Goal: Task Accomplishment & Management: Manage account settings

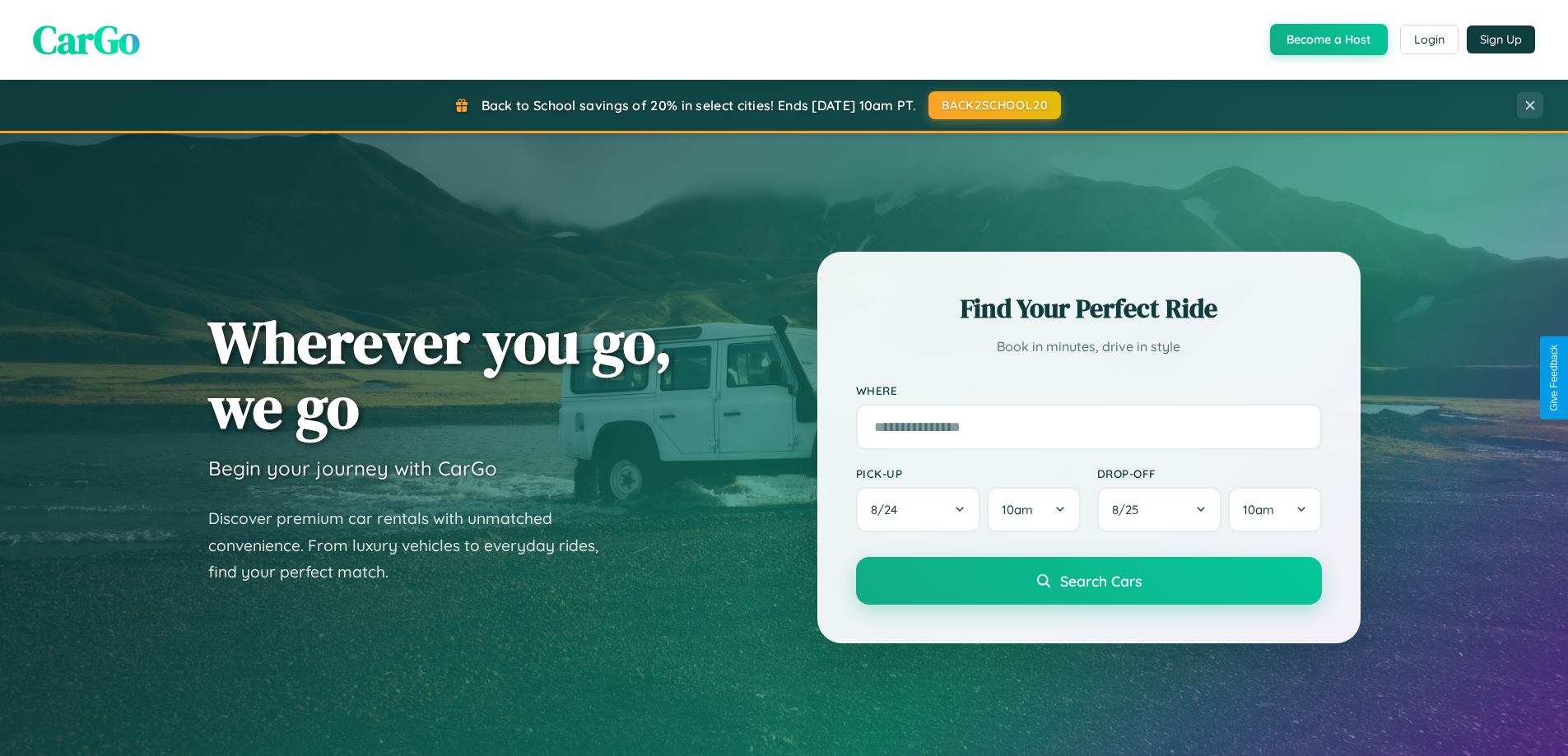
scroll to position [1133, 0]
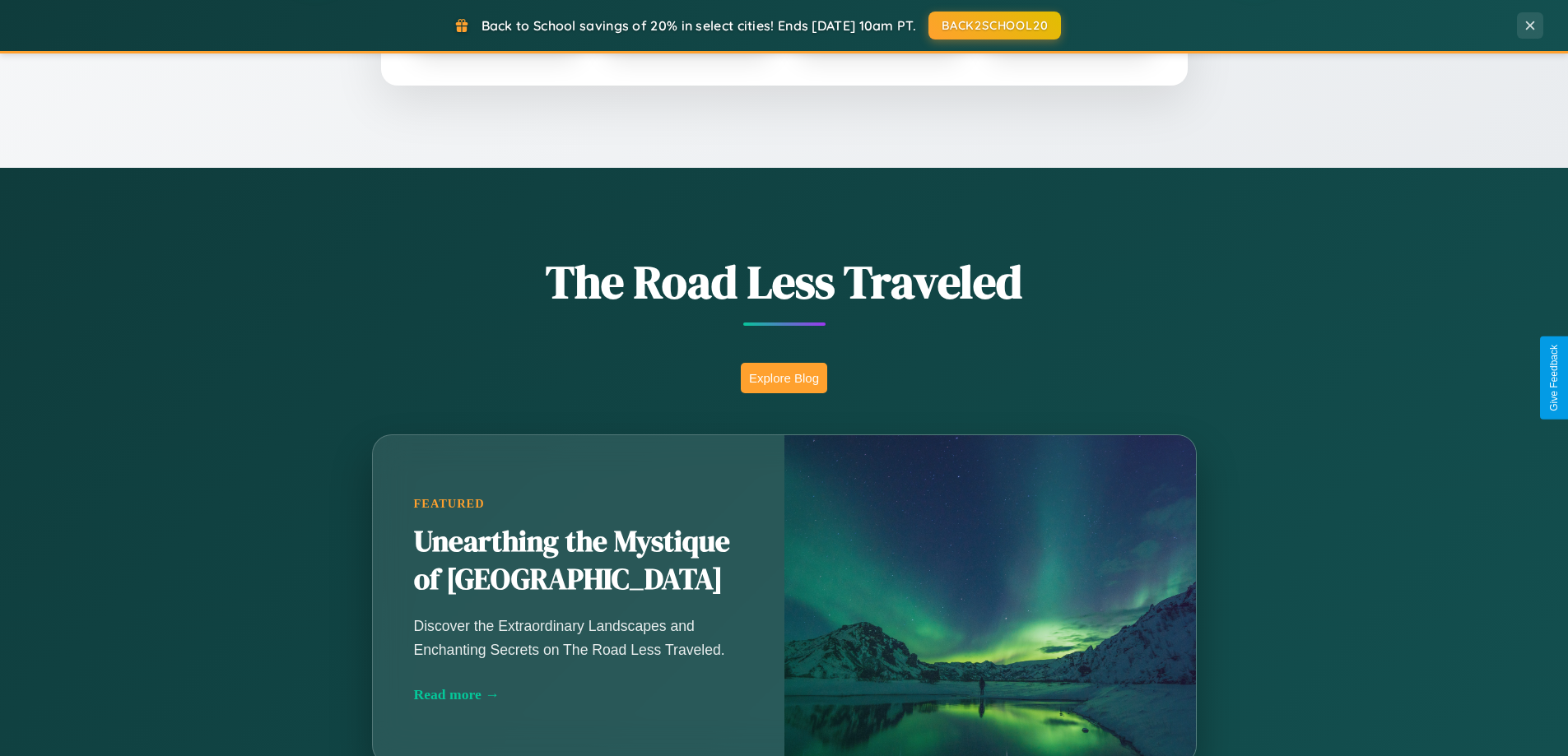
click at [783, 378] on button "Explore Blog" at bounding box center [784, 378] width 87 height 31
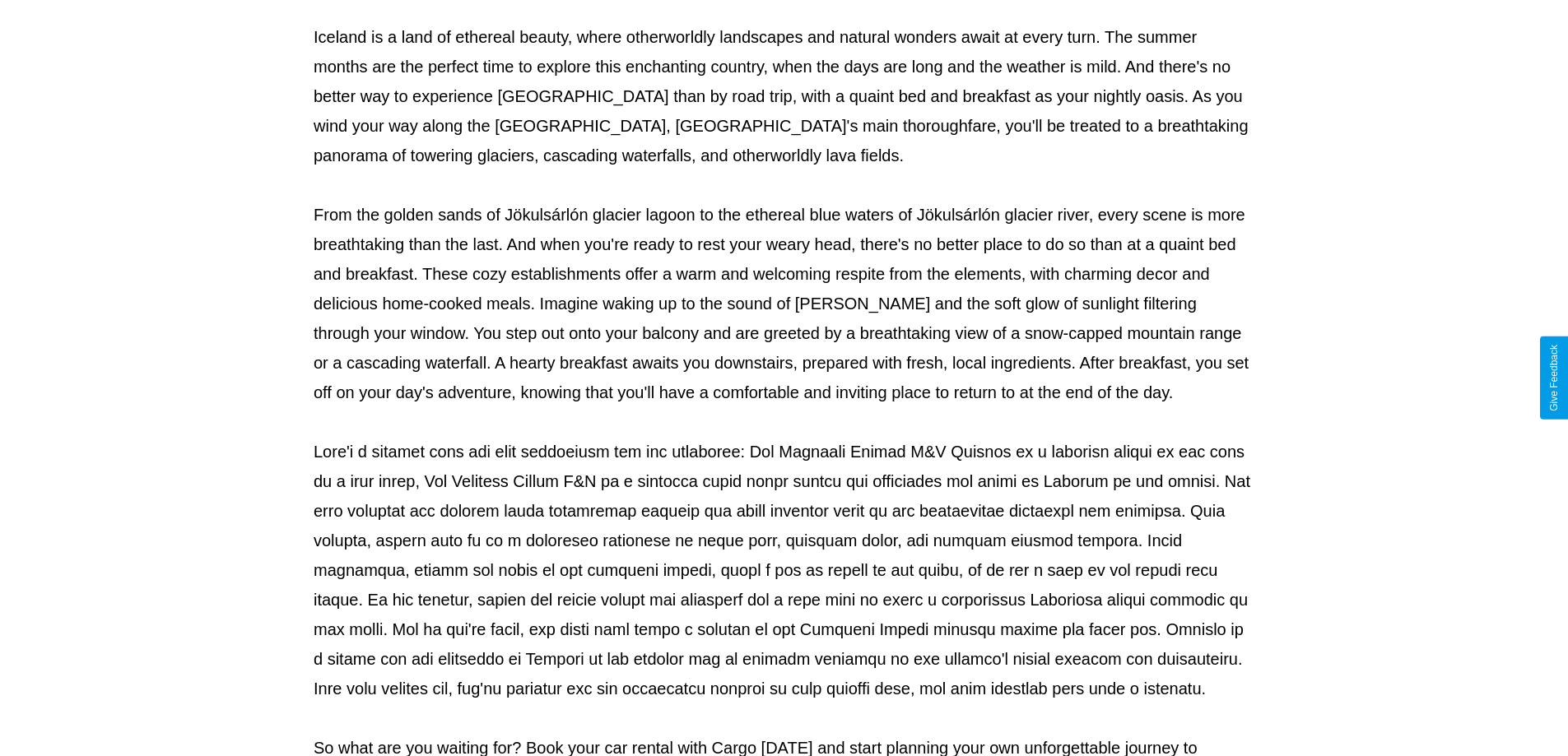
scroll to position [533, 0]
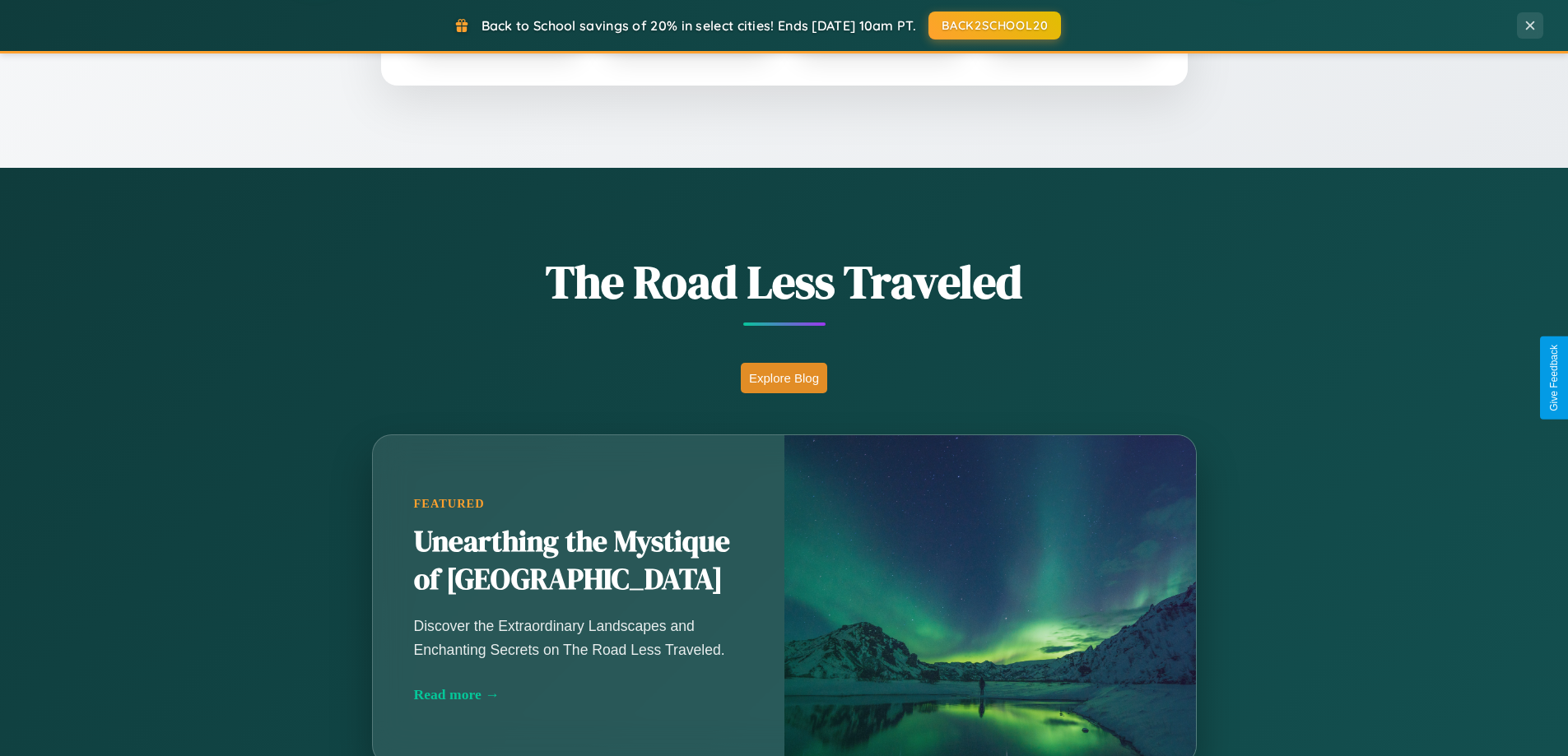
scroll to position [709, 0]
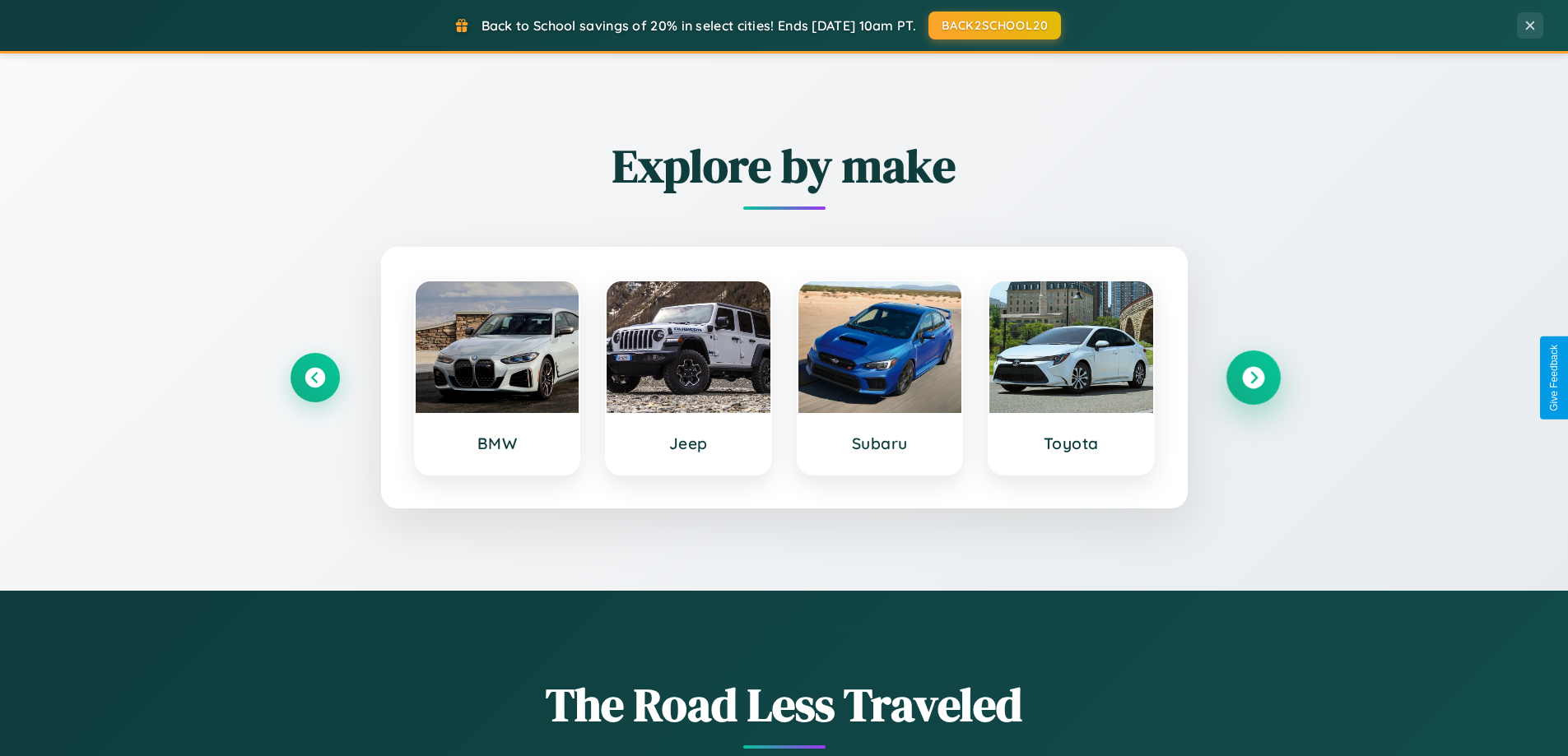
click at [1252, 378] on icon at bounding box center [1252, 378] width 22 height 22
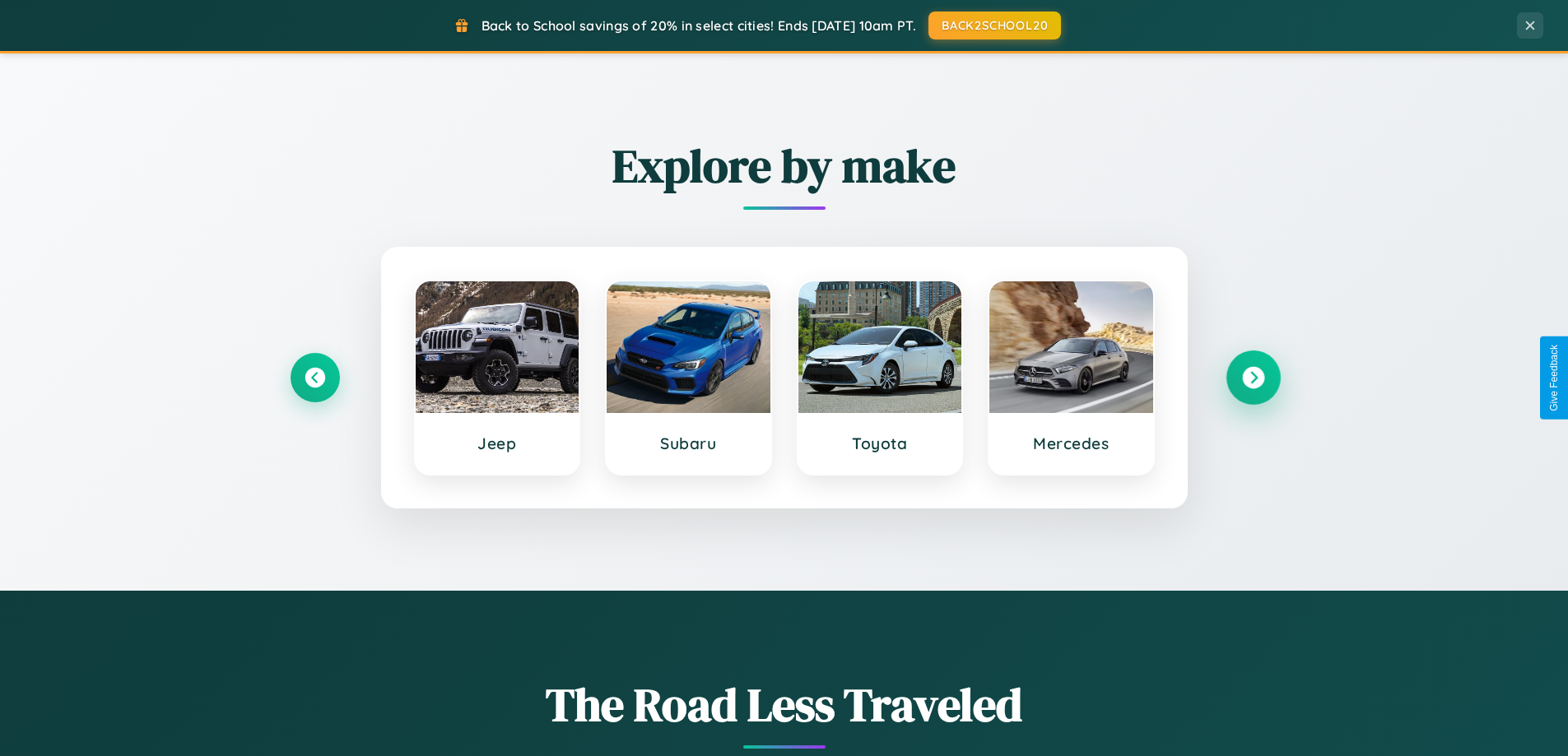
click at [1252, 378] on icon at bounding box center [1252, 378] width 22 height 22
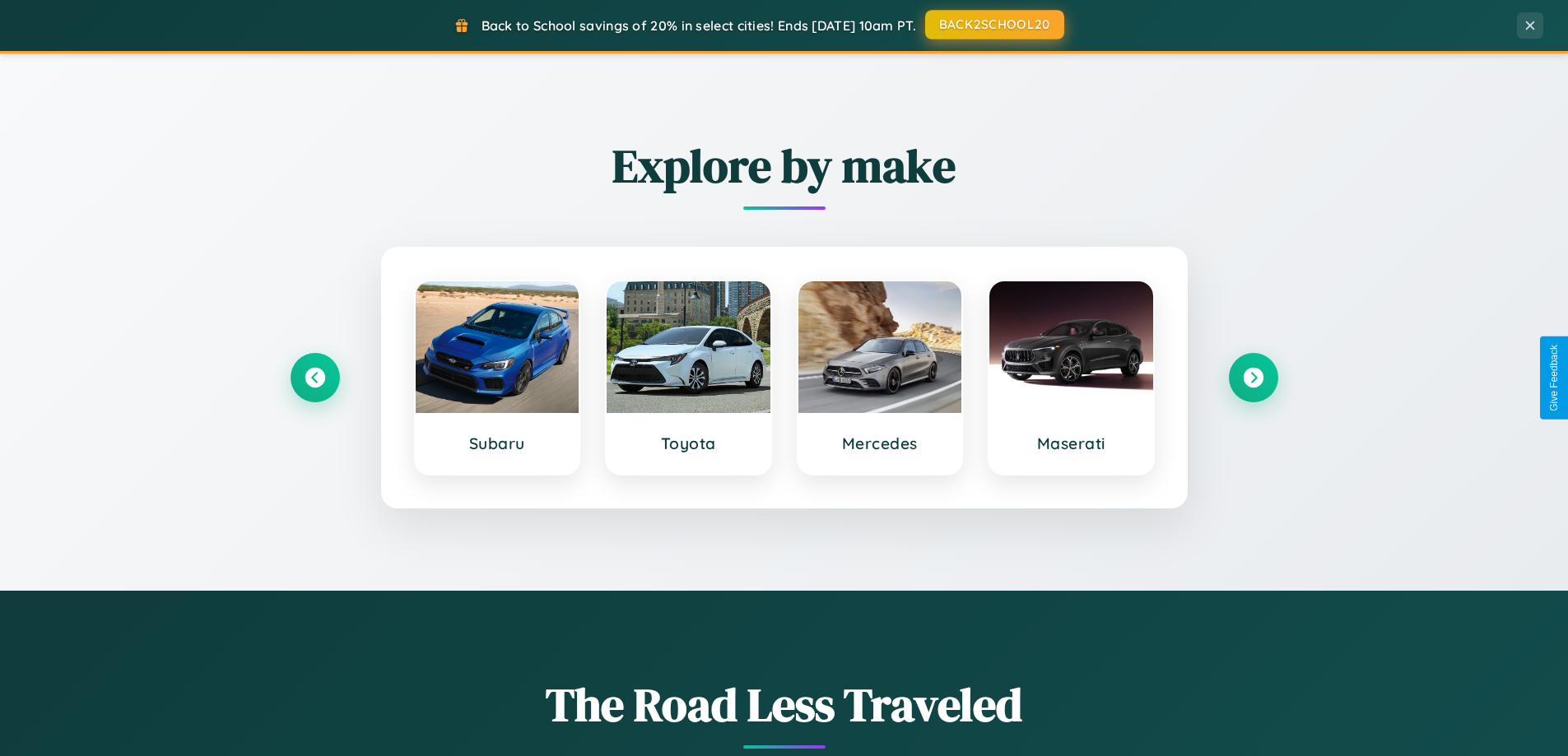
click at [993, 25] on button "BACK2SCHOOL20" at bounding box center [994, 24] width 139 height 30
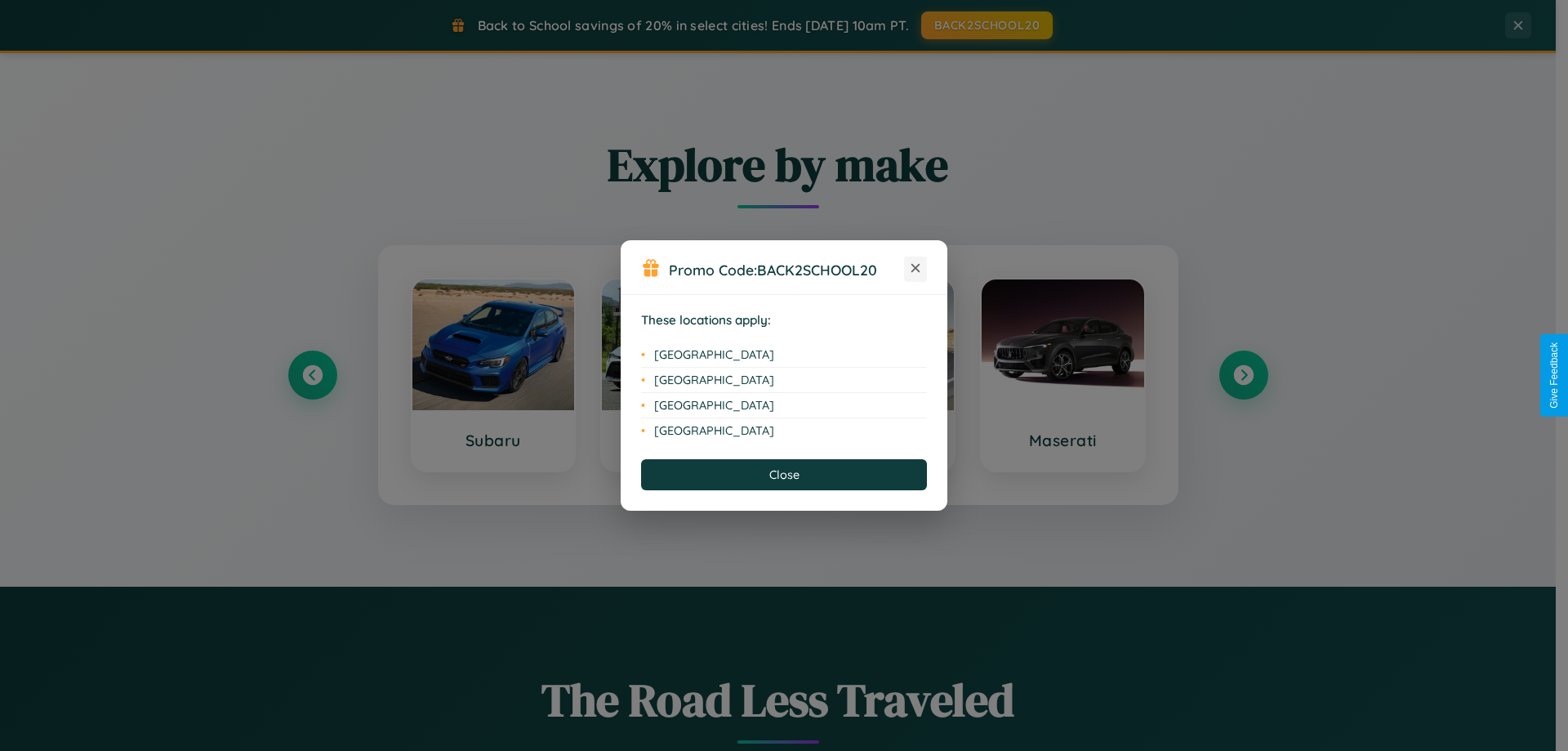
click at [916, 269] on icon at bounding box center [915, 268] width 9 height 9
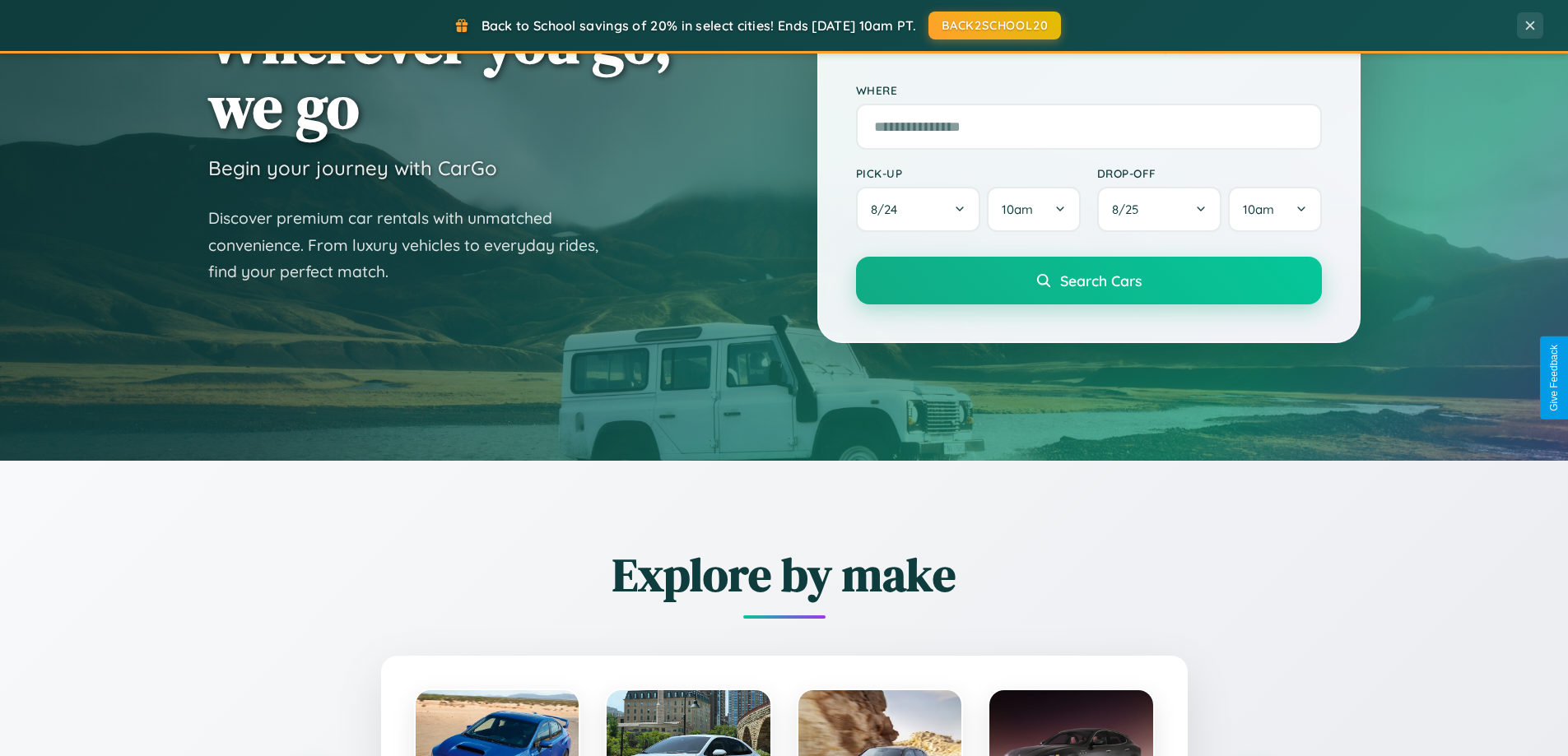
scroll to position [0, 0]
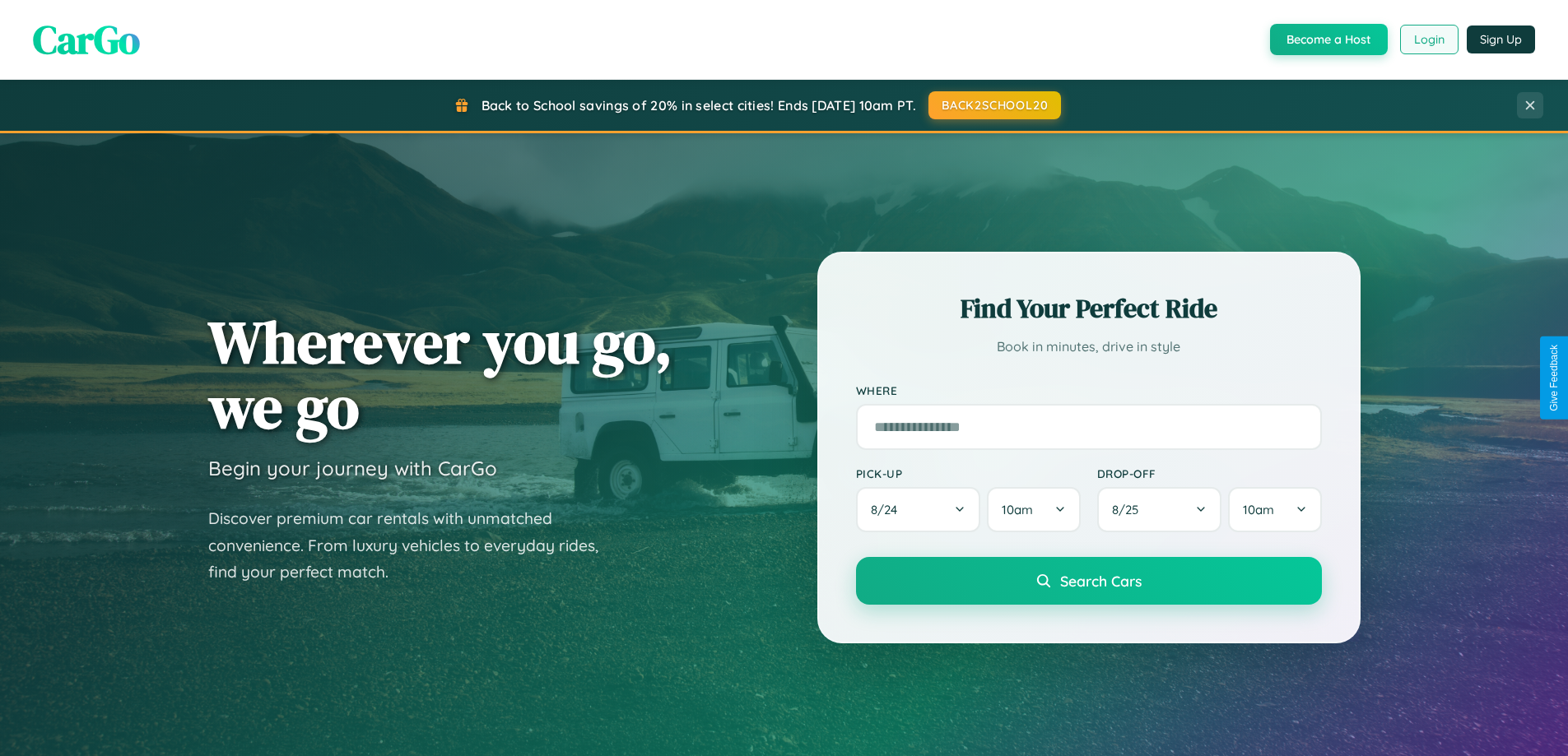
click at [1427, 39] on button "Login" at bounding box center [1428, 39] width 59 height 30
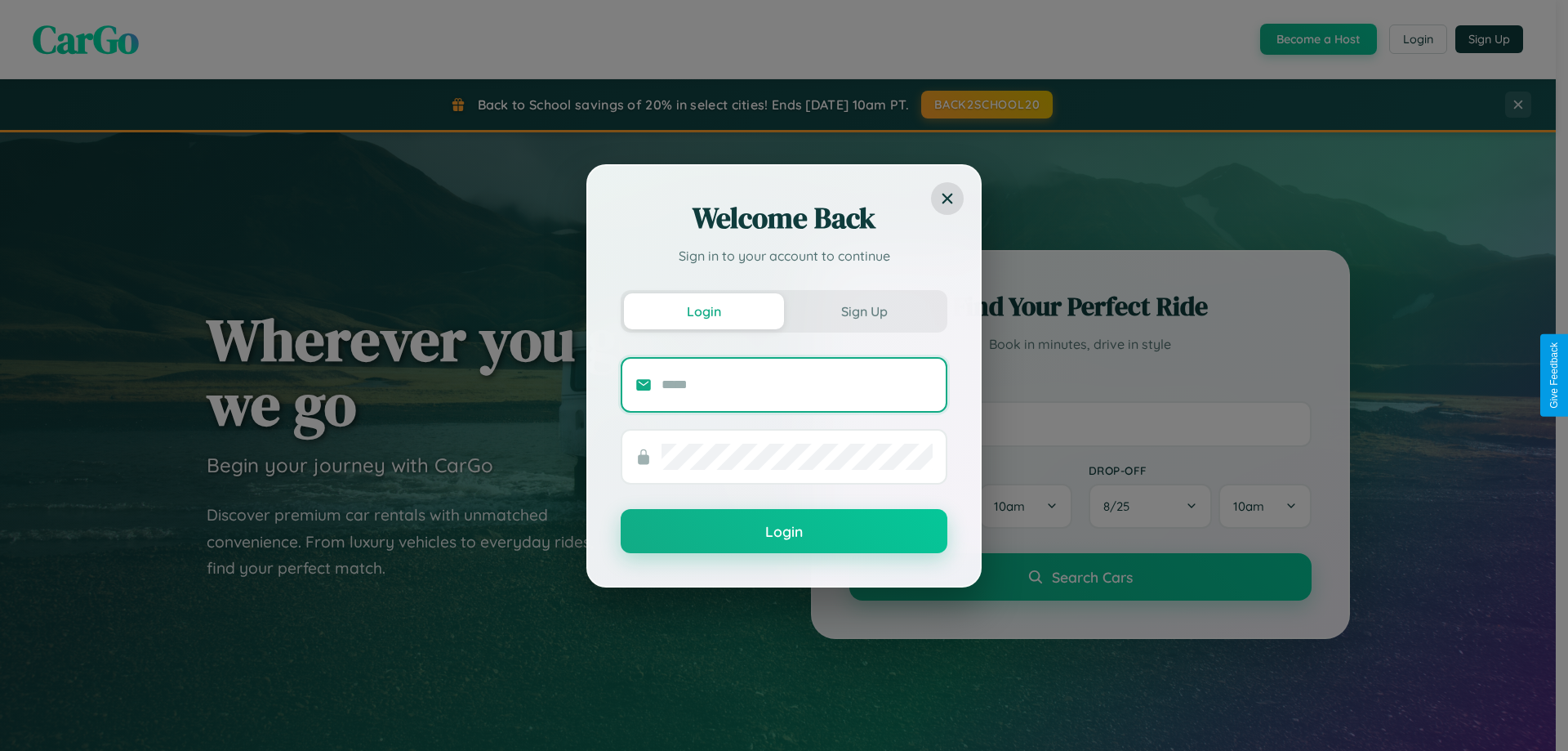
click at [797, 385] on input "text" at bounding box center [797, 385] width 272 height 26
type input "**********"
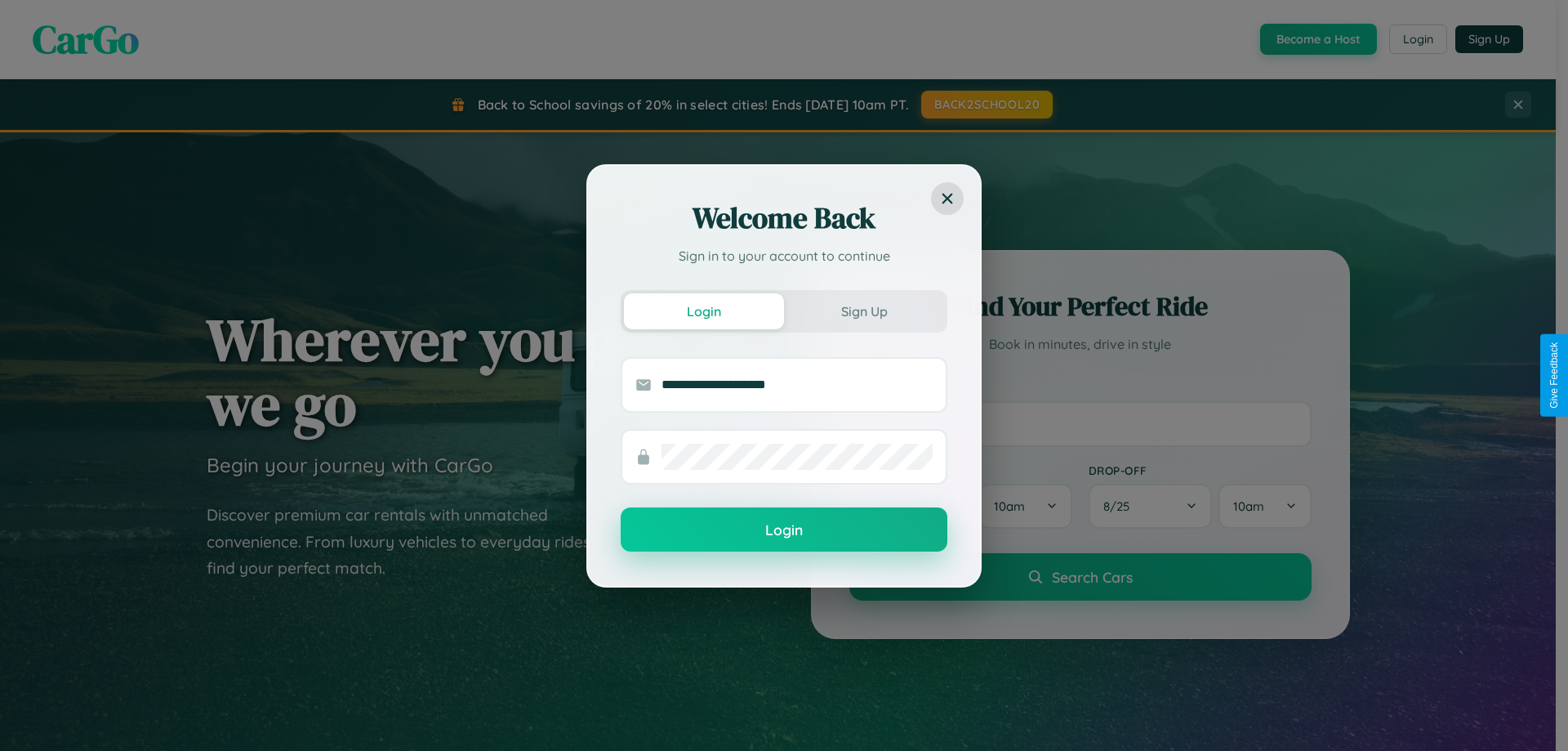
click at [784, 530] on button "Login" at bounding box center [784, 530] width 327 height 44
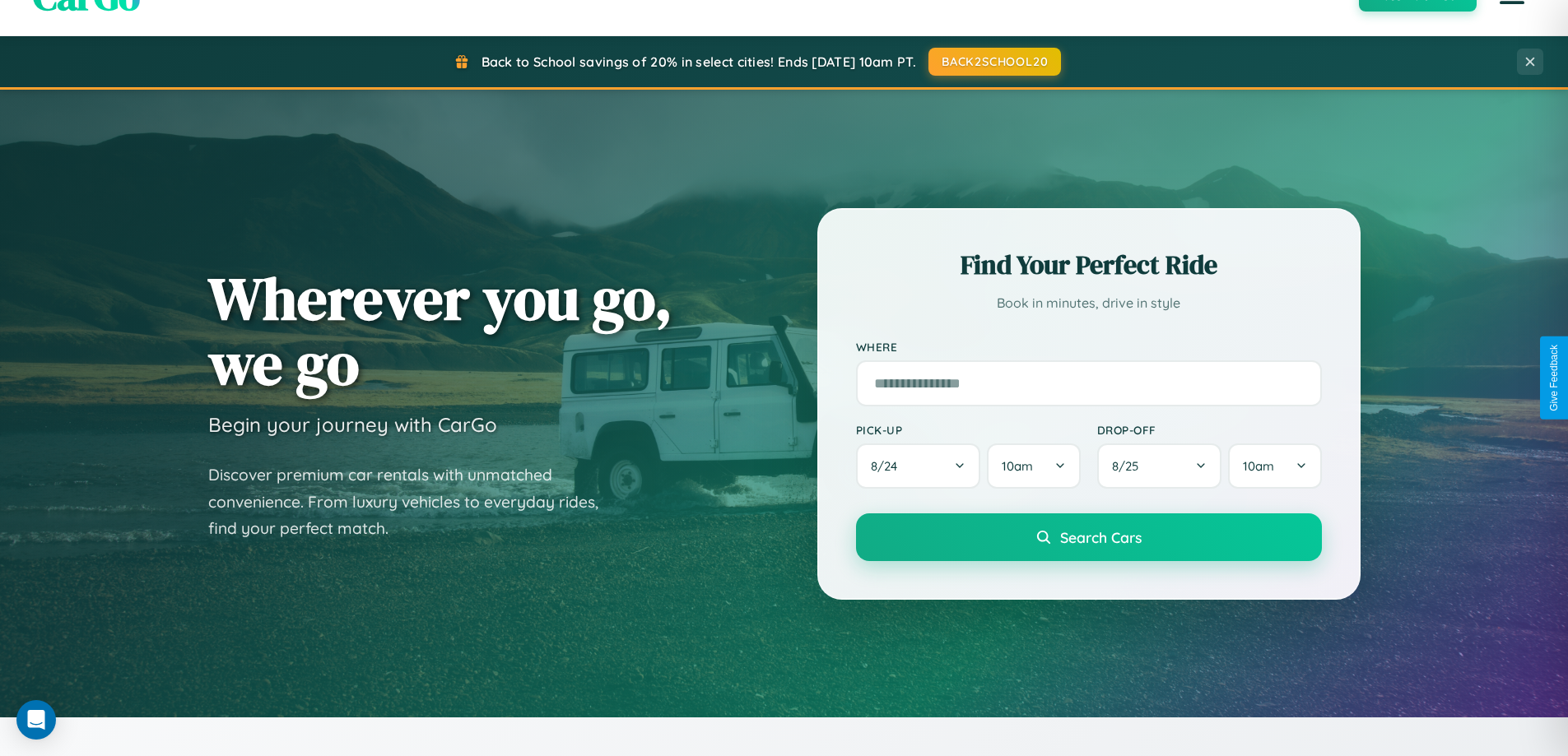
scroll to position [48, 0]
